Goal: Information Seeking & Learning: Learn about a topic

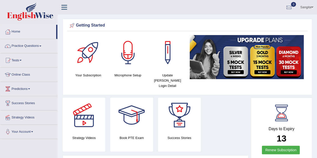
click at [16, 31] on link "Home" at bounding box center [28, 31] width 56 height 13
click at [25, 45] on link "Practice Questions" at bounding box center [28, 45] width 57 height 13
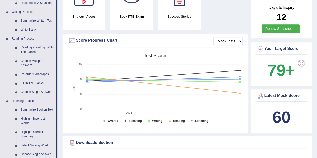
scroll to position [121, 0]
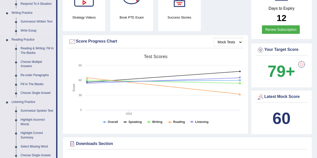
click at [33, 21] on link "Summarize Written Text" at bounding box center [37, 21] width 38 height 9
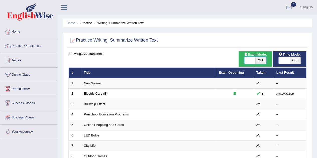
click at [251, 62] on span at bounding box center [250, 60] width 11 height 7
click at [249, 59] on span at bounding box center [250, 60] width 11 height 7
checkbox input "true"
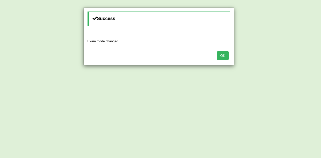
click at [226, 56] on button "OK" at bounding box center [223, 55] width 12 height 9
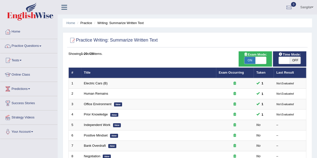
click at [282, 60] on span at bounding box center [284, 60] width 11 height 7
checkbox input "true"
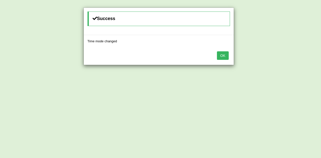
click at [222, 53] on button "OK" at bounding box center [223, 55] width 12 height 9
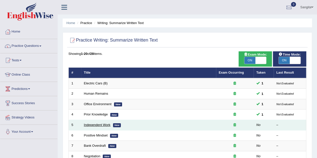
click at [88, 125] on link "Independent Work" at bounding box center [97, 125] width 27 height 4
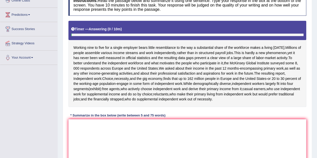
scroll to position [78, 0]
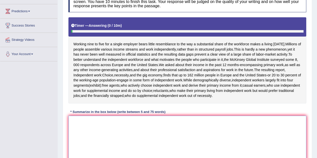
click at [88, 125] on textarea at bounding box center [188, 140] width 238 height 49
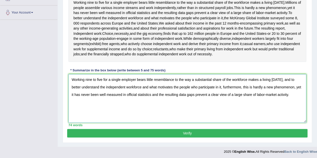
scroll to position [119, 0]
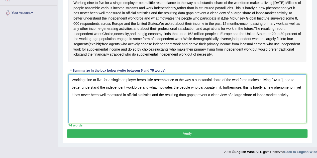
type textarea "Working nine to five for a single employer bears little resemblance to the way …"
click at [158, 135] on button "Verify" at bounding box center [187, 133] width 241 height 9
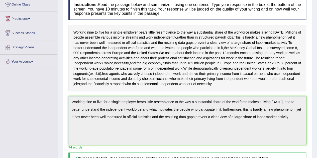
scroll to position [0, 0]
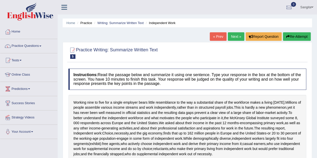
click at [234, 39] on link "Next »" at bounding box center [236, 36] width 17 height 9
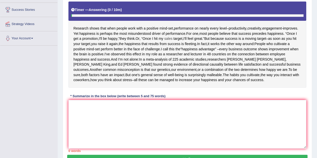
scroll to position [93, 0]
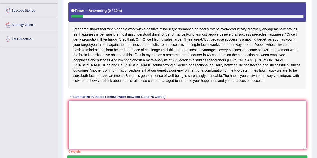
click at [131, 105] on textarea at bounding box center [188, 125] width 238 height 49
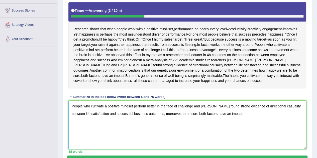
click at [168, 114] on textarea "People who cultivate a positive mindset perform better in the face of challenge…" at bounding box center [188, 125] width 238 height 49
click at [239, 113] on textarea "People who cultivate a positive mindset perform better in the face of challenge…" at bounding box center [188, 125] width 238 height 49
click at [264, 114] on textarea "People who cultivate a positive mindset perform better in the face of challenge…" at bounding box center [188, 125] width 238 height 49
click at [288, 114] on textarea "People who cultivate a positive mindset perform better in the face of challenge…" at bounding box center [188, 125] width 238 height 49
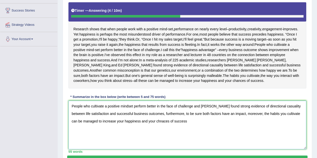
click at [286, 115] on textarea "People who cultivate a positive mindset perform better in the face of challenge…" at bounding box center [188, 125] width 238 height 49
click at [205, 121] on textarea "People who cultivate a positive mindset perform better in the face of challenge…" at bounding box center [188, 125] width 238 height 49
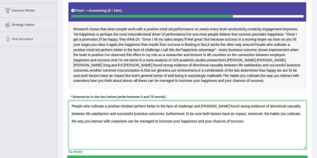
click at [114, 121] on textarea "People who cultivate a positive mindset perform better in the face of challenge…" at bounding box center [188, 125] width 238 height 49
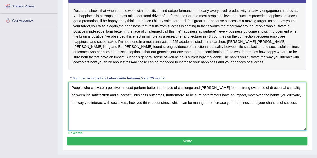
scroll to position [119, 0]
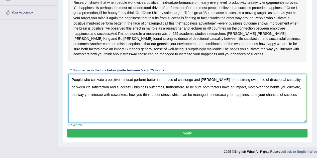
type textarea "People who cultivate a positive mindset perform better in the face of challenge…"
click at [140, 132] on button "Verify" at bounding box center [187, 133] width 241 height 9
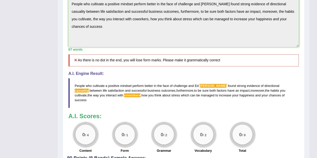
scroll to position [173, 0]
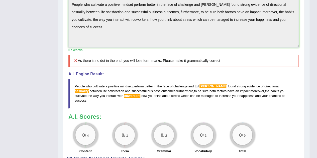
click at [87, 99] on span "success" at bounding box center [81, 101] width 12 height 4
drag, startPoint x: 74, startPoint y: 85, endPoint x: 166, endPoint y: 98, distance: 93.0
click at [166, 98] on blockquote "People who cultivate a positive mindset perform better in the face of challenge…" at bounding box center [184, 94] width 231 height 30
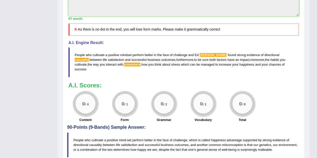
scroll to position [205, 0]
drag, startPoint x: 76, startPoint y: 52, endPoint x: 180, endPoint y: 66, distance: 105.1
click at [180, 66] on blockquote "People who cultivate a positive mindset perform better in the face of challenge…" at bounding box center [184, 62] width 231 height 30
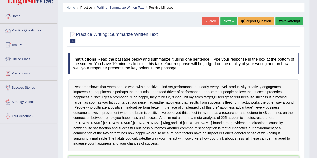
scroll to position [0, 0]
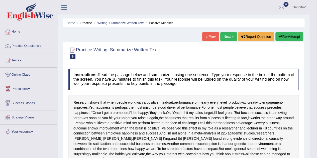
click at [288, 37] on button "Re-Attempt" at bounding box center [290, 36] width 28 height 9
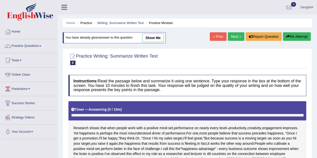
click at [148, 39] on link "show me" at bounding box center [153, 38] width 22 height 9
type textarea "People who cultivate a positive mindset perform better in the face of challenge…"
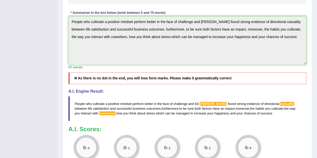
scroll to position [180, 0]
drag, startPoint x: 74, startPoint y: 102, endPoint x: 76, endPoint y: 67, distance: 35.2
click at [78, 69] on div "Instructions: Read the passage below and summarize it using one sentence. Type …" at bounding box center [187, 29] width 241 height 280
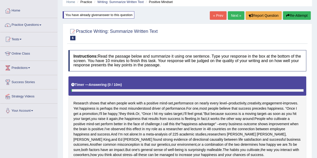
scroll to position [11, 0]
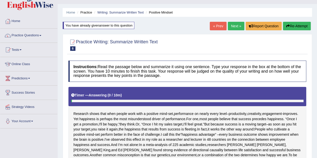
click at [291, 25] on button "Re-Attempt" at bounding box center [297, 26] width 28 height 9
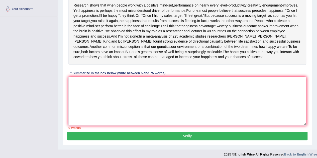
scroll to position [123, 0]
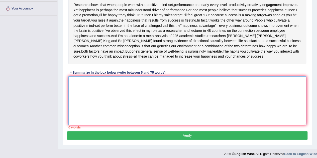
click at [123, 100] on textarea at bounding box center [188, 101] width 238 height 49
paste textarea "People who cultivate a positive mindset perform better in the face of challenge…"
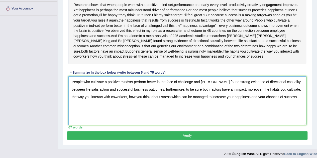
type textarea "People who cultivate a positive mindset perform better in the face of challenge…"
click at [140, 137] on button "Verify" at bounding box center [187, 135] width 241 height 9
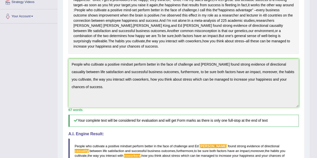
scroll to position [0, 0]
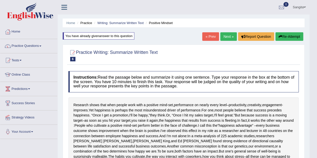
click at [227, 36] on link "Next »" at bounding box center [229, 36] width 17 height 9
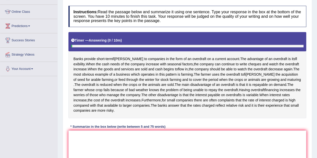
scroll to position [63, 0]
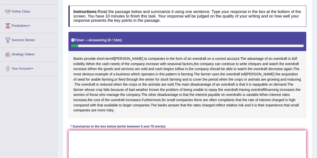
click at [130, 147] on textarea at bounding box center [188, 154] width 238 height 49
type textarea "b"
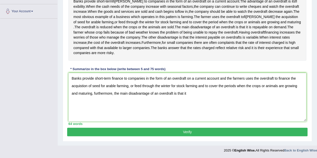
scroll to position [124, 0]
click at [195, 94] on textarea "Banks provide short-term finance to companies in the form of an overdraft on a …" at bounding box center [188, 97] width 238 height 49
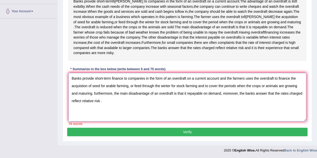
drag, startPoint x: 197, startPoint y: 88, endPoint x: 92, endPoint y: 93, distance: 105.6
click at [92, 93] on textarea "Banks provide short-term finance to companies in the form of an overdraft on a …" at bounding box center [188, 97] width 238 height 49
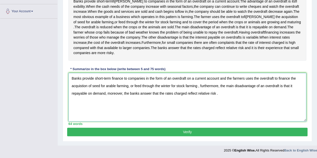
type textarea "Banks provide short-term finance to companies in the form of an overdraft on a …"
click at [165, 133] on button "Verify" at bounding box center [187, 132] width 241 height 9
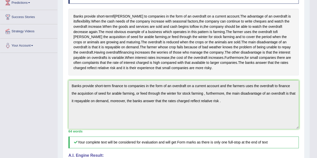
scroll to position [83, 0]
